Goal: Find specific page/section: Find specific page/section

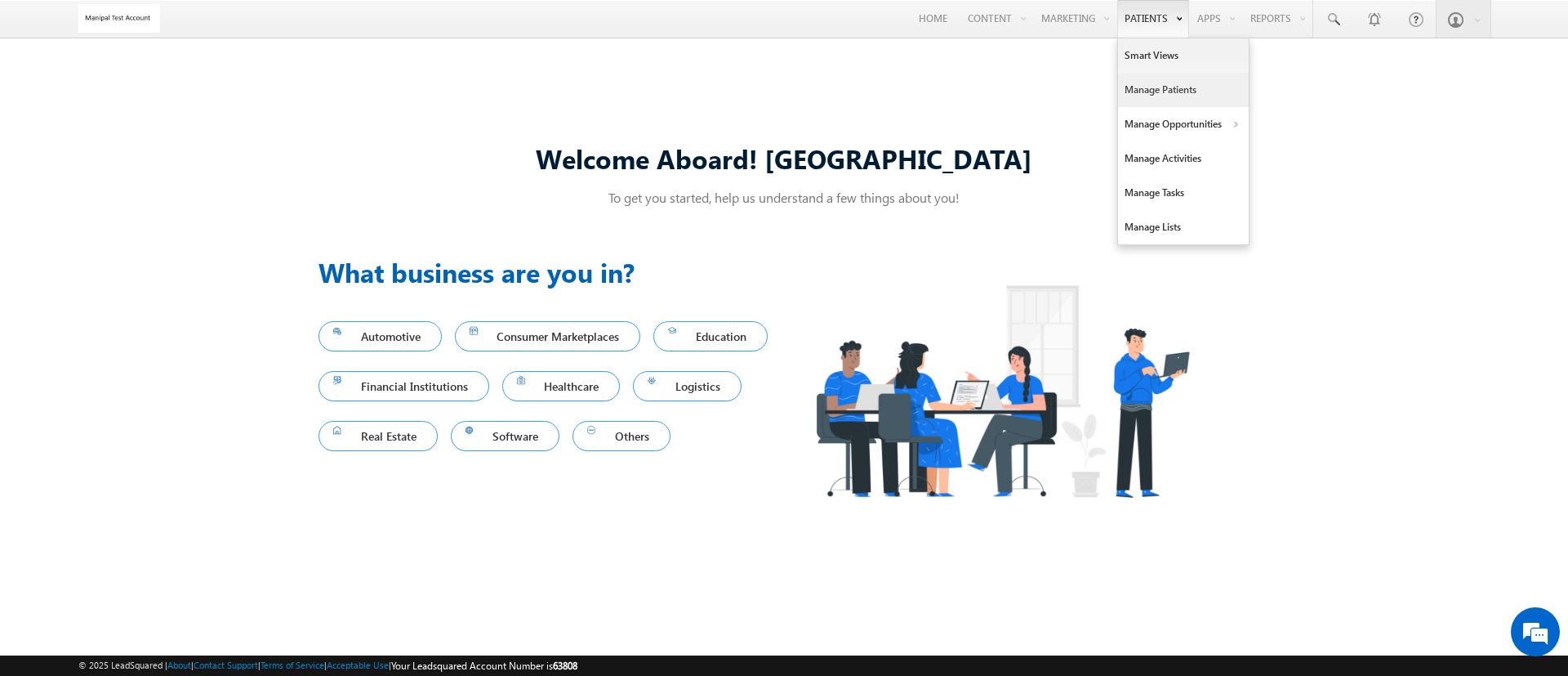
click at [1156, 81] on link "Manage Patients" at bounding box center [1182, 89] width 131 height 34
click at [1136, 99] on link "Manage Patients" at bounding box center [1182, 89] width 131 height 34
click at [1139, 86] on link "Manage Patients" at bounding box center [1182, 89] width 131 height 34
